Goal: Task Accomplishment & Management: Complete application form

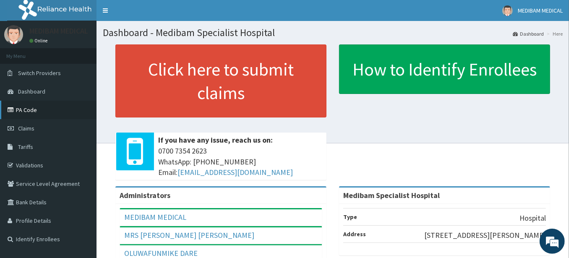
click at [32, 109] on link "PA Code" at bounding box center [48, 110] width 96 height 18
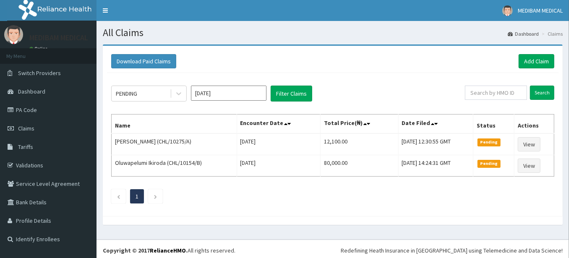
click at [32, 163] on link "Validations" at bounding box center [48, 165] width 96 height 18
click at [533, 59] on link "Add Claim" at bounding box center [536, 61] width 36 height 14
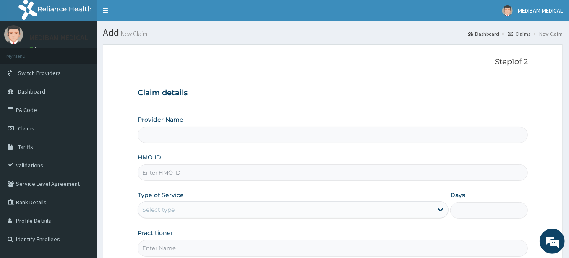
click at [230, 177] on input "HMO ID" at bounding box center [333, 172] width 390 height 16
type input "Medibam Specialist Hospital"
paste input "CHL/10154/B"
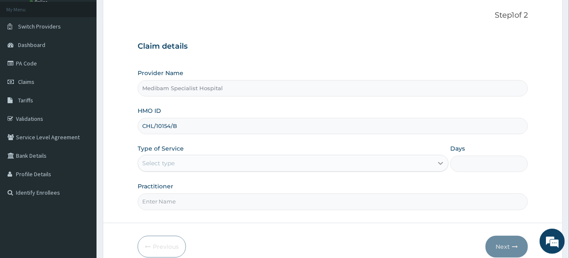
type input "CHL/10154/B"
click at [435, 161] on div at bounding box center [440, 163] width 15 height 15
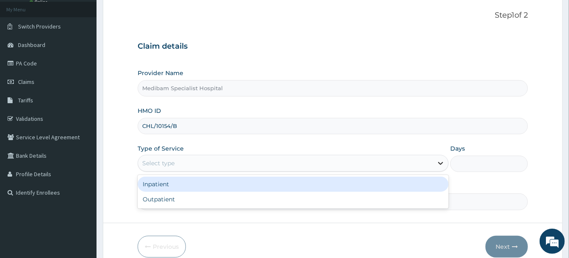
click at [433, 161] on div at bounding box center [440, 163] width 15 height 15
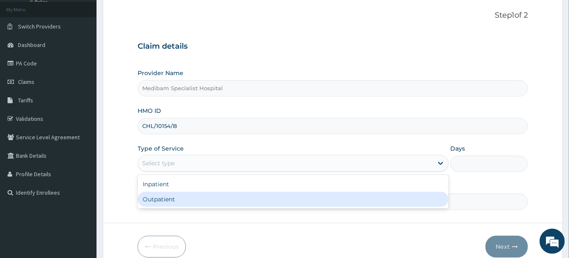
click at [398, 198] on div "Outpatient" at bounding box center [293, 199] width 311 height 15
type input "1"
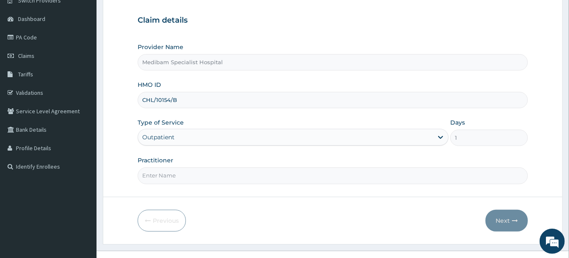
scroll to position [85, 0]
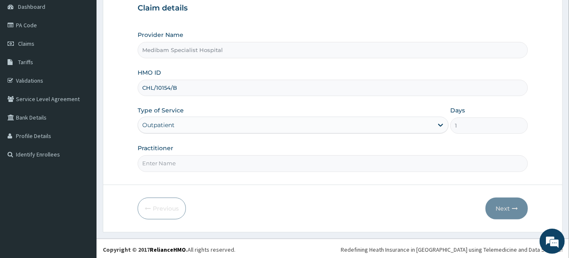
click at [417, 160] on input "Practitioner" at bounding box center [333, 163] width 390 height 16
click at [151, 161] on input "DRGLORY" at bounding box center [333, 163] width 390 height 16
type input "DR GLORY"
click at [502, 206] on button "Next" at bounding box center [506, 209] width 42 height 22
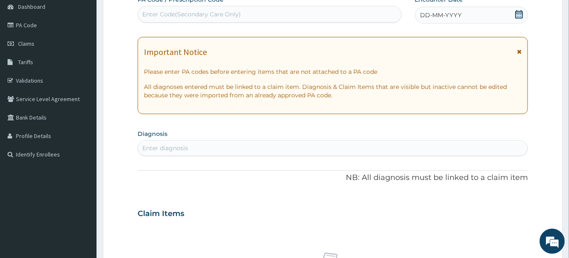
click at [451, 11] on span "DD-MM-YYYY" at bounding box center [441, 15] width 42 height 8
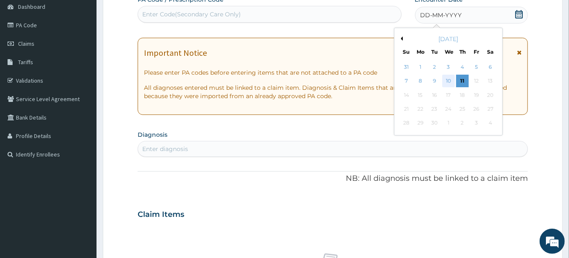
click at [449, 79] on div "10" at bounding box center [448, 81] width 13 height 13
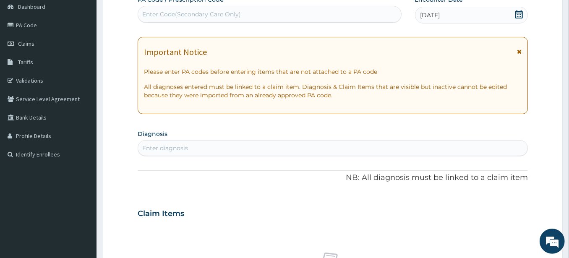
click at [220, 145] on div "Enter diagnosis" at bounding box center [332, 147] width 389 height 13
type input "SEPSIS"
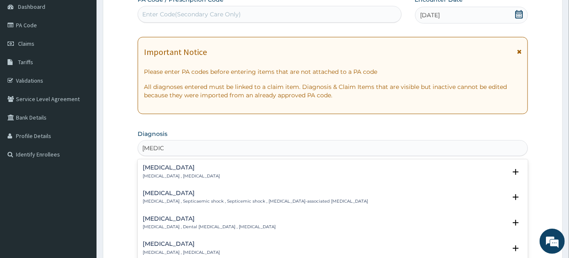
click at [157, 171] on div "Sepsis Systemic infection , Sepsis" at bounding box center [181, 171] width 77 height 15
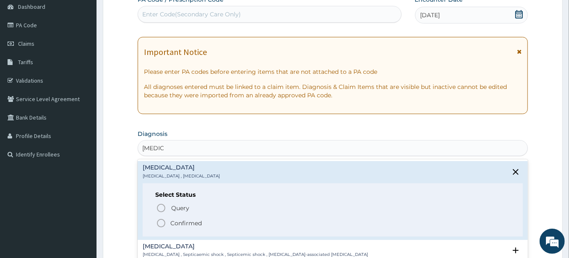
scroll to position [47, 0]
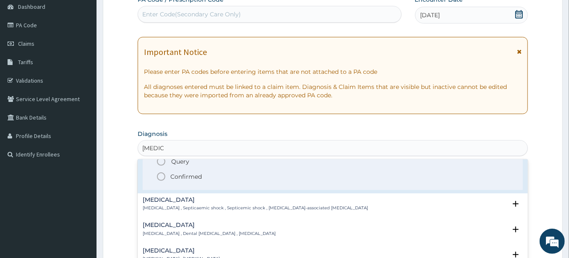
click at [160, 173] on icon "status option filled" at bounding box center [161, 177] width 10 height 10
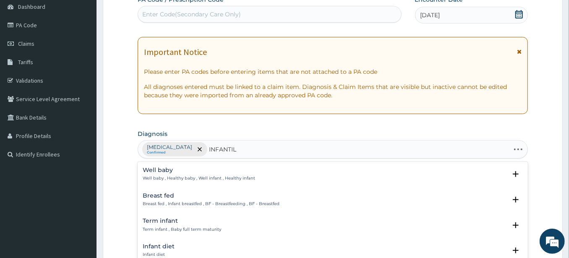
type input "INFANTILE"
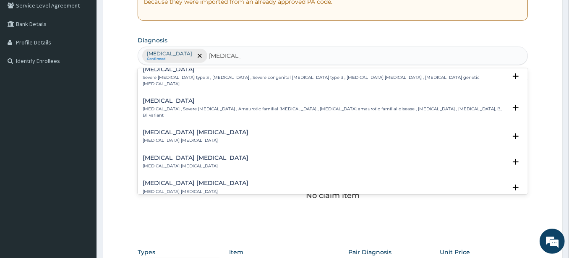
scroll to position [419, 0]
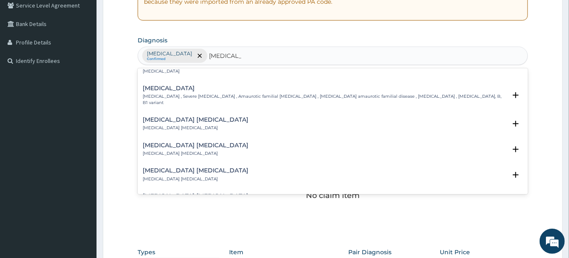
click at [157, 117] on div "Infantile miliaria Infantile miliaria" at bounding box center [196, 124] width 106 height 15
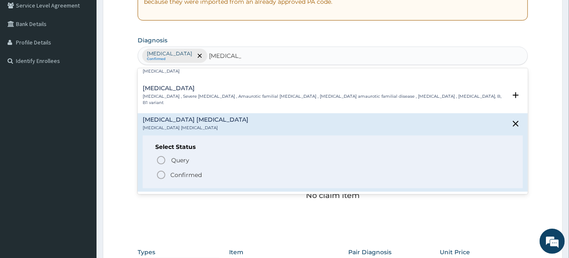
click at [157, 171] on circle "status option filled" at bounding box center [161, 175] width 8 height 8
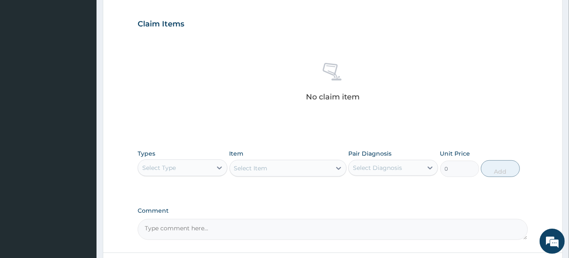
scroll to position [318, 0]
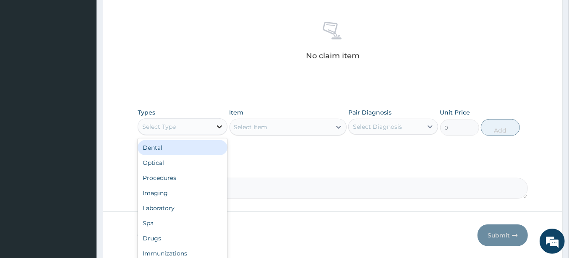
click at [219, 125] on icon at bounding box center [219, 126] width 8 height 8
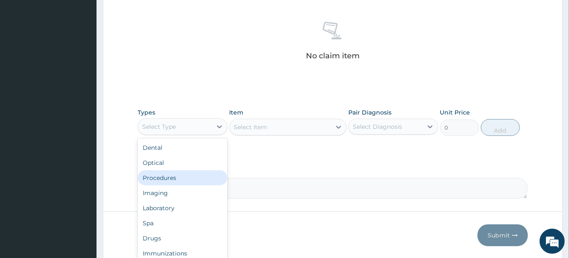
click at [193, 172] on div "Procedures" at bounding box center [183, 177] width 90 height 15
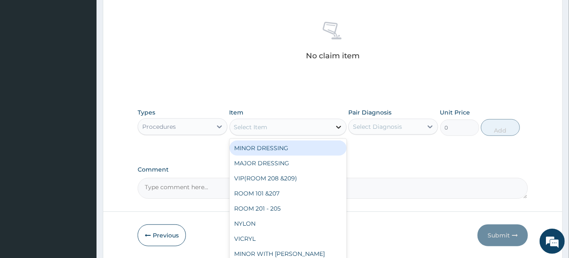
click at [338, 129] on icon at bounding box center [338, 127] width 8 height 8
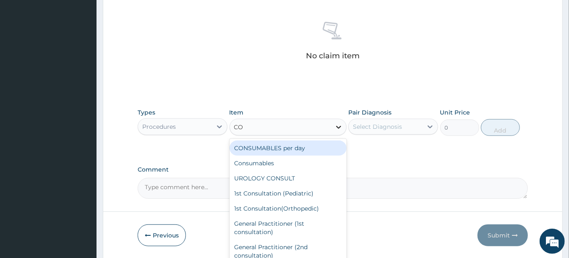
type input "CON"
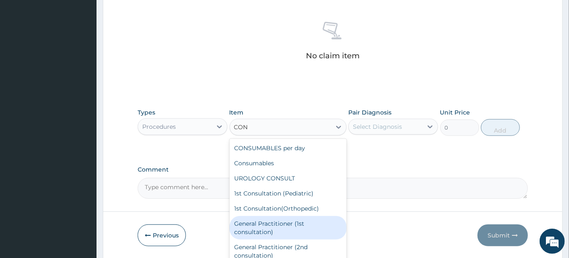
click at [310, 221] on div "General Practitioner (1st consultation)" at bounding box center [287, 227] width 117 height 23
type input "1500"
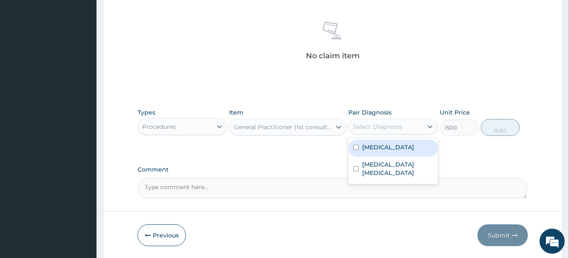
click at [392, 125] on div "Select Diagnosis" at bounding box center [377, 126] width 49 height 8
drag, startPoint x: 394, startPoint y: 140, endPoint x: 394, endPoint y: 146, distance: 6.7
click at [394, 144] on div "Sepsis" at bounding box center [393, 148] width 90 height 17
checkbox input "true"
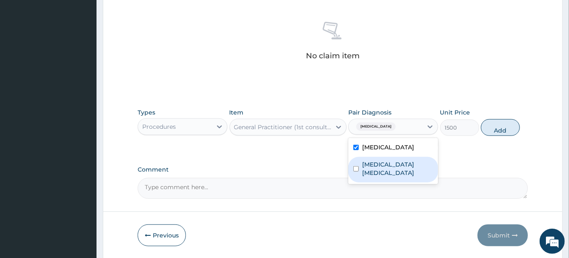
click at [397, 164] on label "Infantile miliaria" at bounding box center [397, 168] width 71 height 17
click at [416, 162] on div "Infantile miliaria" at bounding box center [393, 170] width 90 height 26
checkbox input "true"
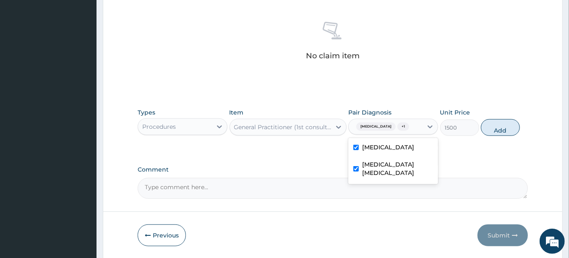
drag, startPoint x: 497, startPoint y: 125, endPoint x: 483, endPoint y: 125, distance: 13.4
click at [495, 125] on button "Add" at bounding box center [500, 127] width 39 height 17
type input "0"
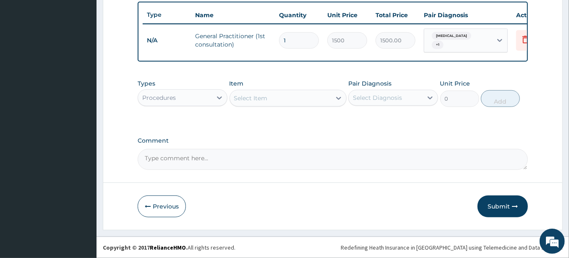
scroll to position [312, 0]
click at [216, 100] on icon at bounding box center [219, 98] width 8 height 8
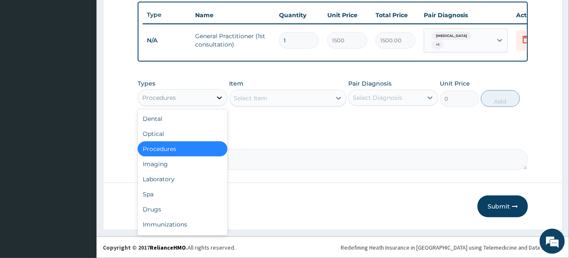
click at [216, 100] on icon at bounding box center [219, 98] width 8 height 8
drag, startPoint x: 165, startPoint y: 209, endPoint x: 188, endPoint y: 192, distance: 28.2
click at [168, 209] on div "Drugs" at bounding box center [183, 209] width 90 height 15
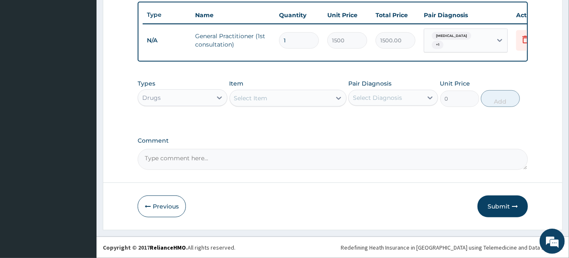
click at [305, 100] on div "Select Item" at bounding box center [280, 97] width 101 height 13
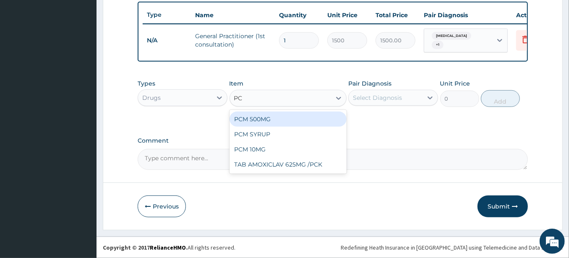
type input "PCM"
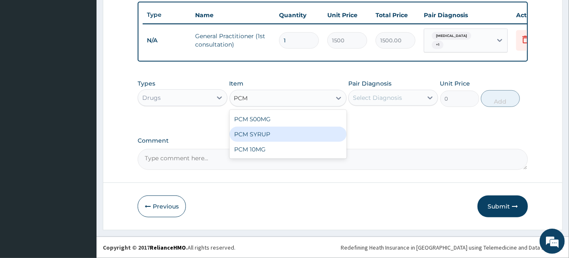
click at [287, 134] on div "PCM SYRUP" at bounding box center [287, 134] width 117 height 15
type input "700"
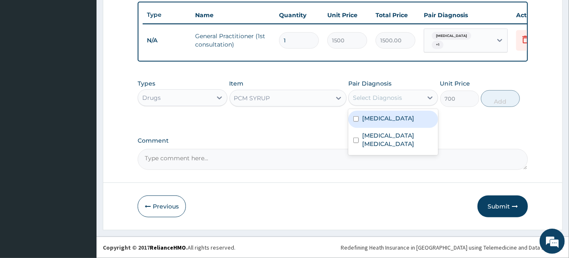
click at [366, 100] on div "Select Diagnosis" at bounding box center [377, 98] width 49 height 8
click at [369, 120] on label "Sepsis" at bounding box center [388, 118] width 52 height 8
checkbox input "true"
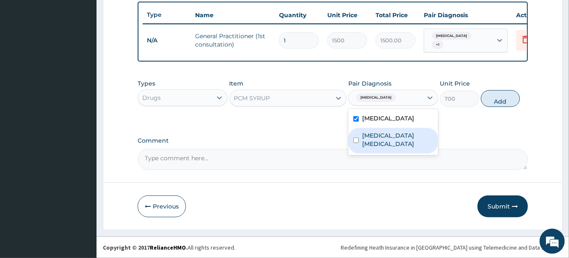
drag, startPoint x: 376, startPoint y: 135, endPoint x: 437, endPoint y: 117, distance: 63.7
click at [380, 135] on label "Infantile miliaria" at bounding box center [397, 139] width 71 height 17
checkbox input "true"
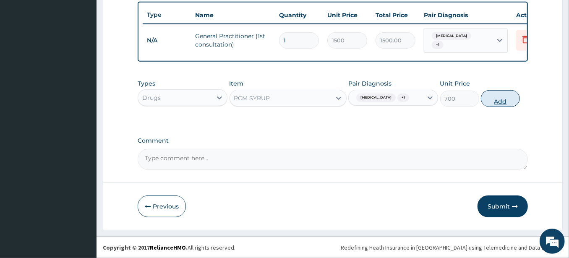
click at [491, 103] on button "Add" at bounding box center [500, 98] width 39 height 17
type input "0"
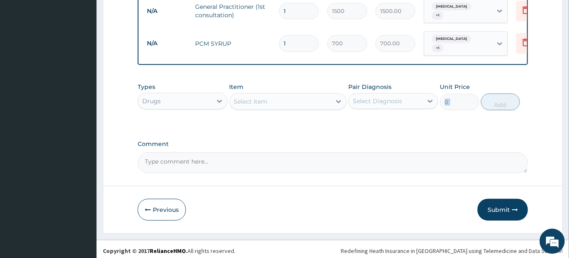
scroll to position [341, 0]
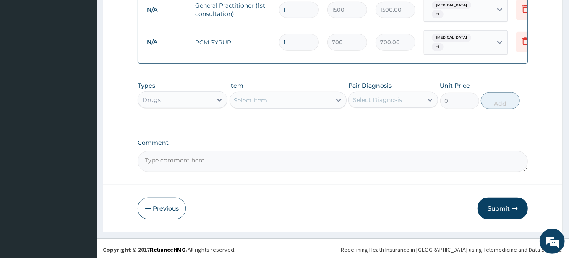
click at [246, 156] on textarea "Comment" at bounding box center [333, 161] width 390 height 21
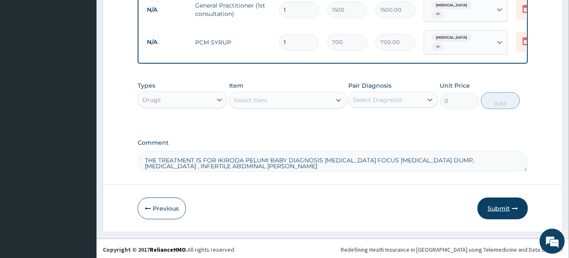
type textarea "THE TREATMENT IS FOR IKIRODA PELUMI BABY DIAGNOSIS SEPSIS FOCUS UMBILICAL DUMP,…"
click at [505, 211] on button "Submit" at bounding box center [502, 209] width 50 height 22
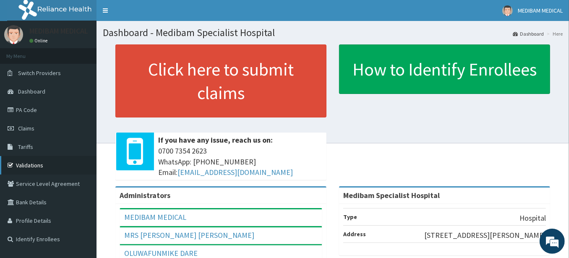
click at [36, 164] on link "Validations" at bounding box center [48, 165] width 96 height 18
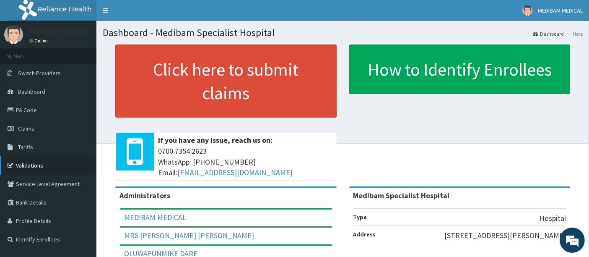
click at [38, 163] on link "Validations" at bounding box center [48, 165] width 96 height 18
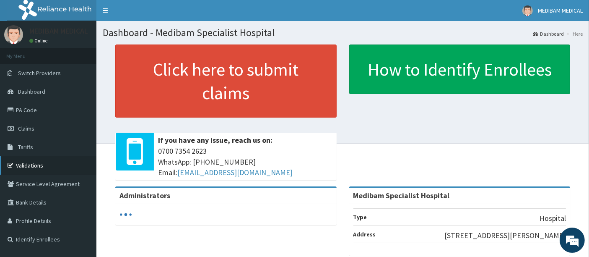
click at [30, 164] on link "Validations" at bounding box center [48, 165] width 96 height 18
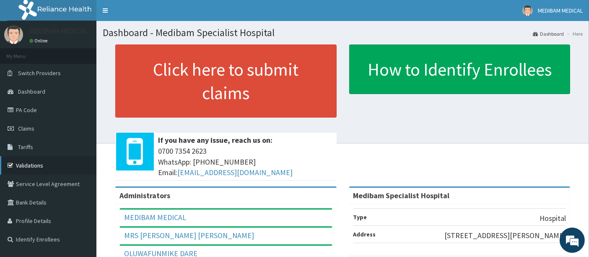
click at [30, 164] on link "Validations" at bounding box center [48, 165] width 96 height 18
